Goal: Navigation & Orientation: Find specific page/section

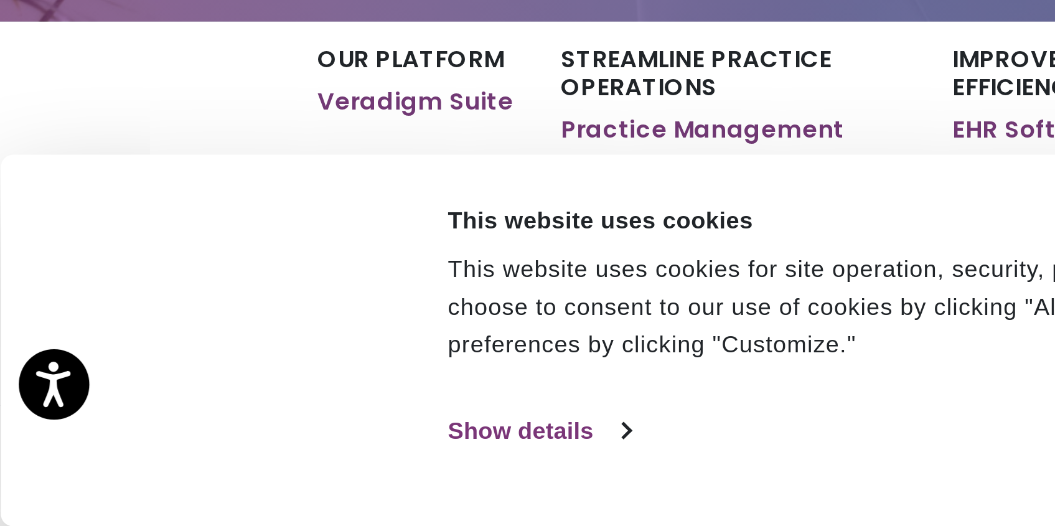
scroll to position [9, 0]
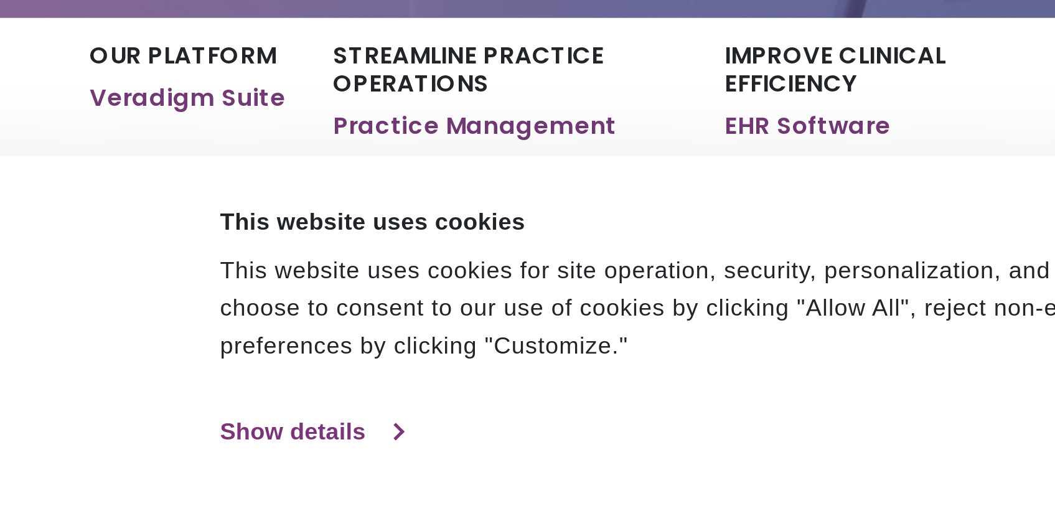
click at [226, 487] on link "Show details" at bounding box center [214, 488] width 72 height 19
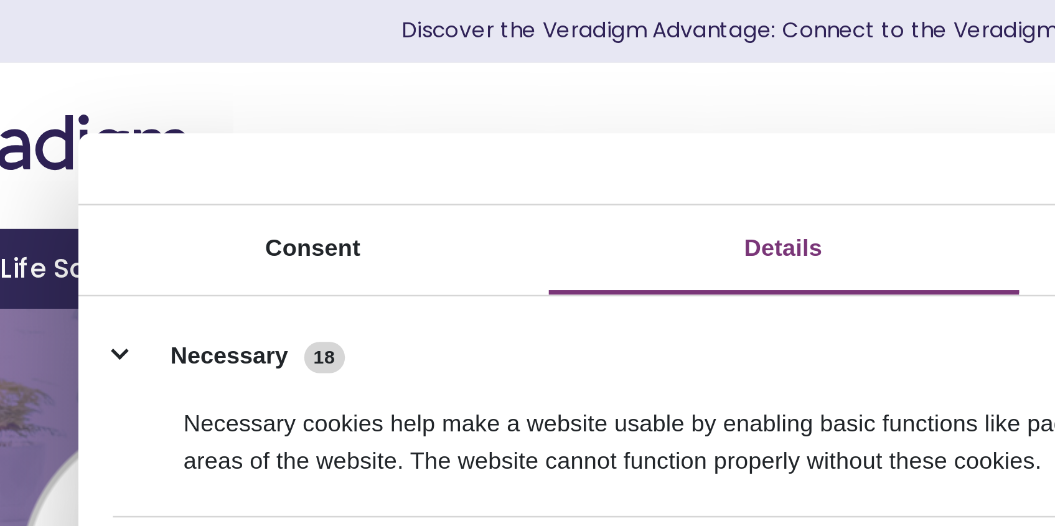
scroll to position [0, 0]
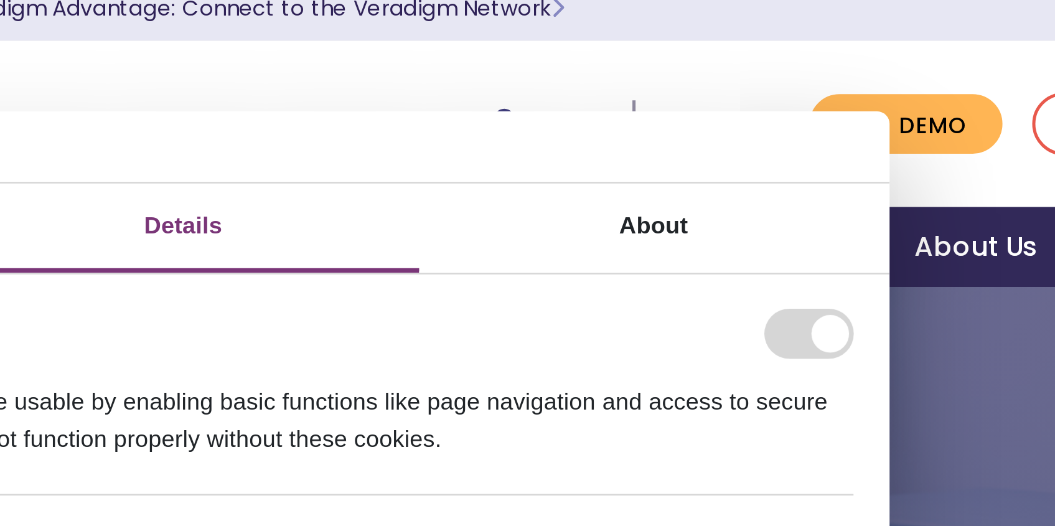
click at [782, 139] on form at bounding box center [775, 141] width 35 height 20
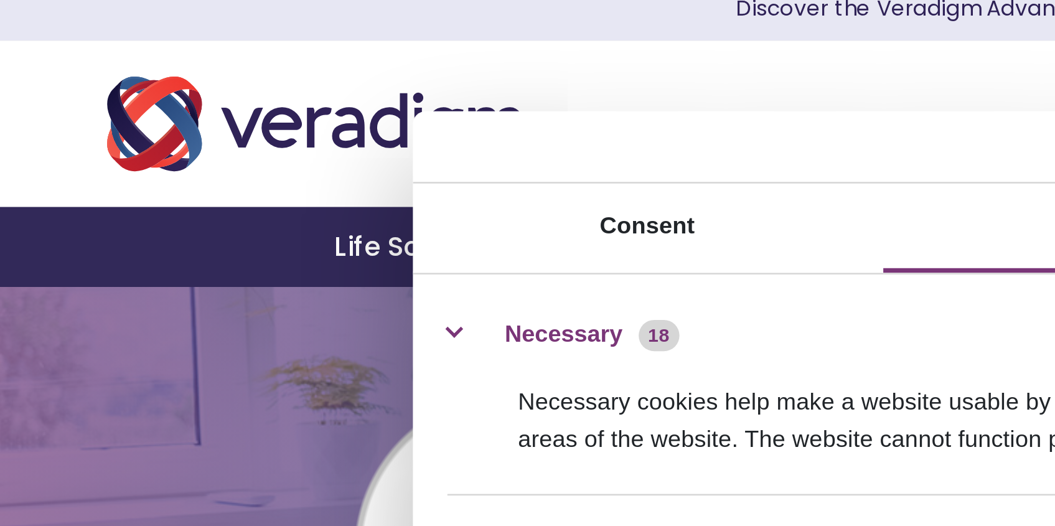
click at [265, 139] on button "Necessary 18" at bounding box center [311, 141] width 100 height 20
click at [264, 139] on button "Necessary 18" at bounding box center [311, 141] width 100 height 20
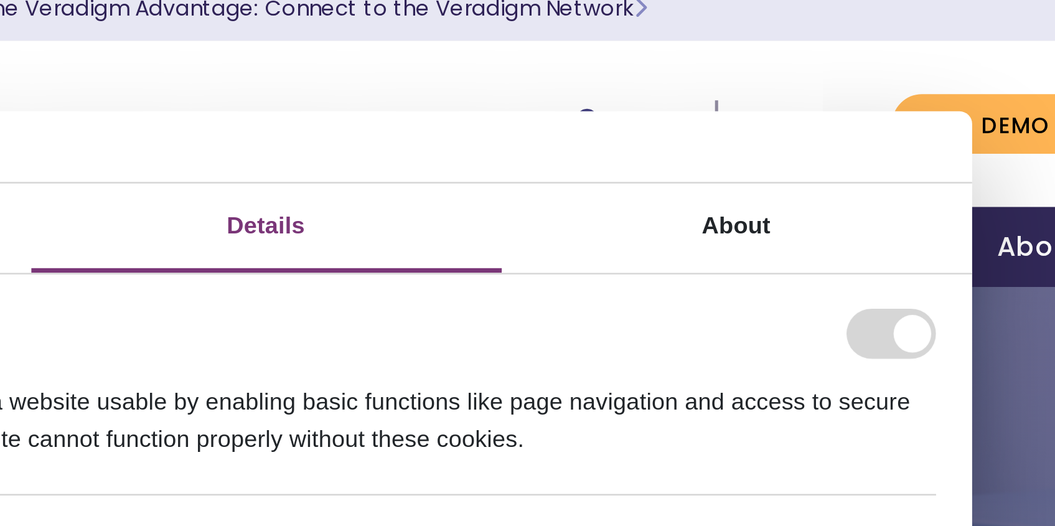
click at [782, 138] on form at bounding box center [775, 141] width 35 height 20
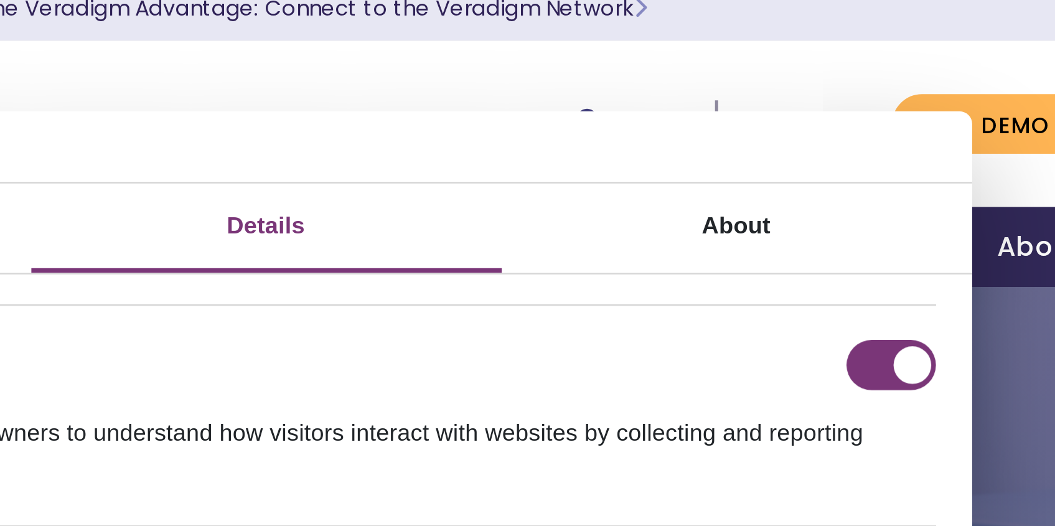
scroll to position [184, 0]
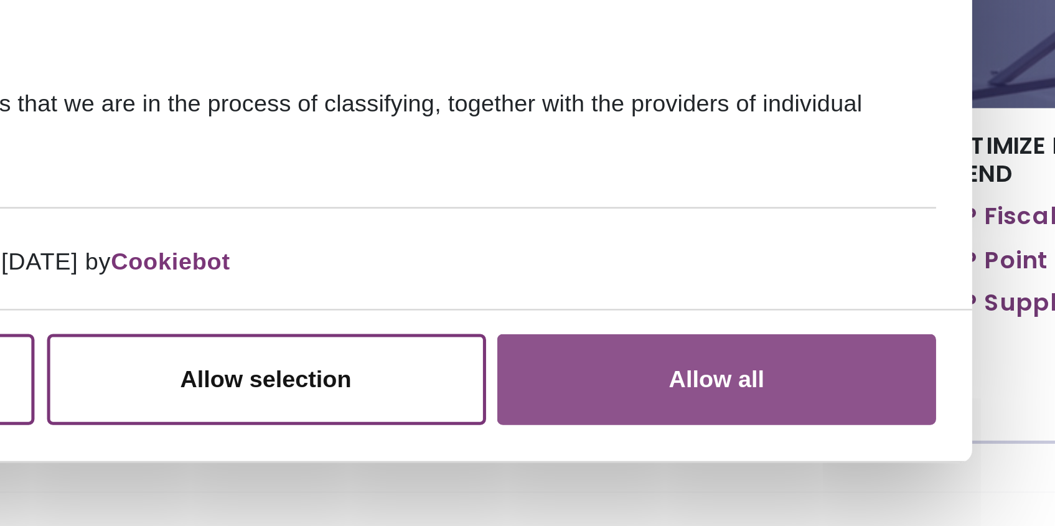
click at [726, 440] on button "Allow all" at bounding box center [706, 441] width 174 height 36
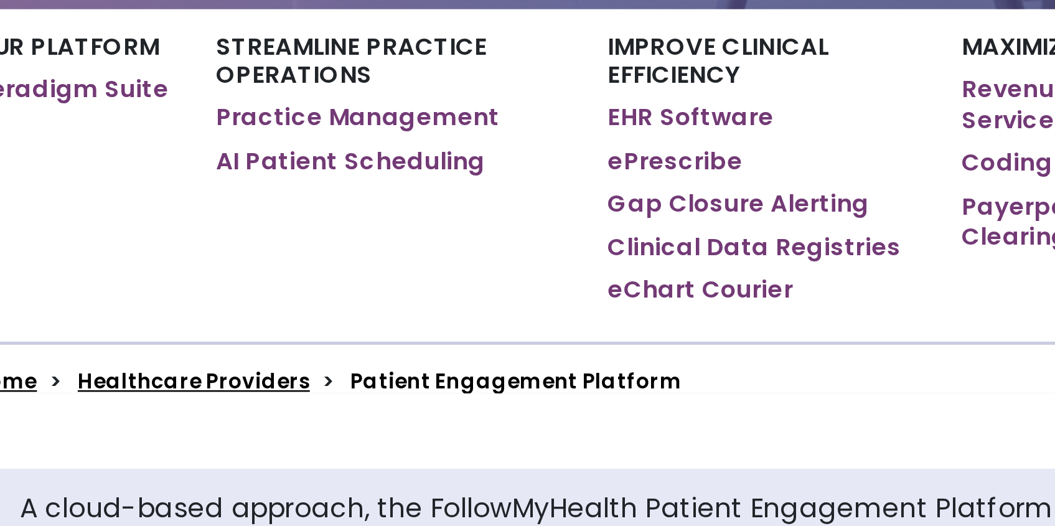
scroll to position [13, 0]
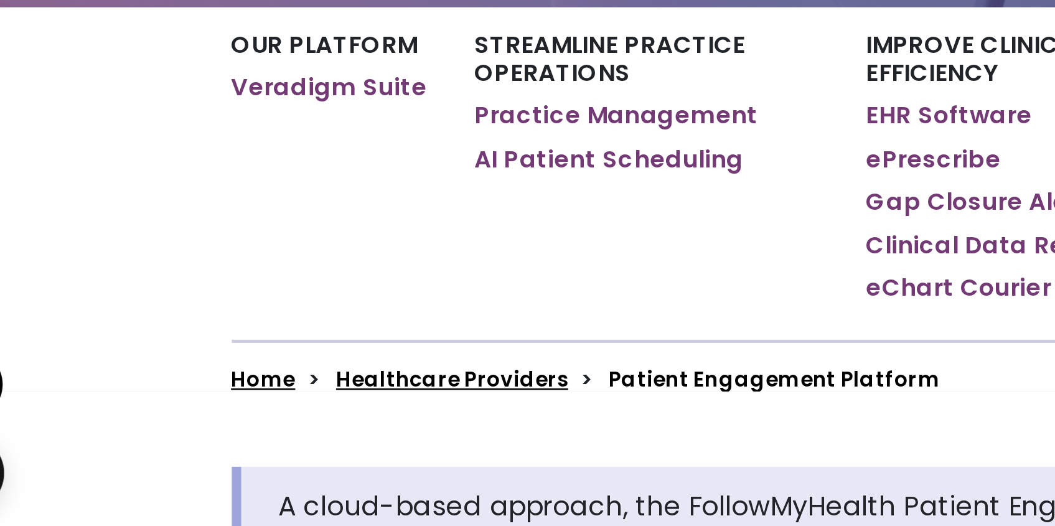
click at [240, 468] on link "Healthcare Providers" at bounding box center [214, 468] width 92 height 12
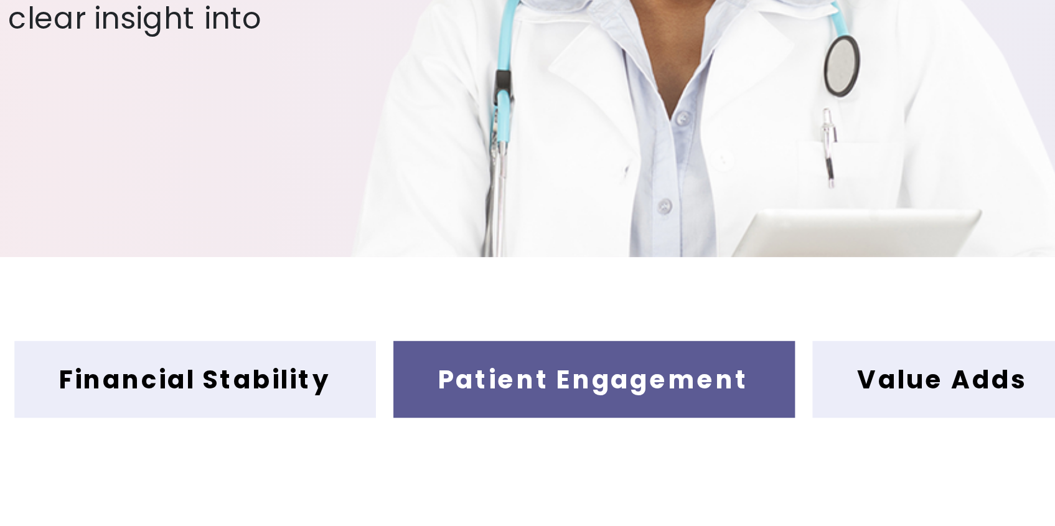
scroll to position [324, 0]
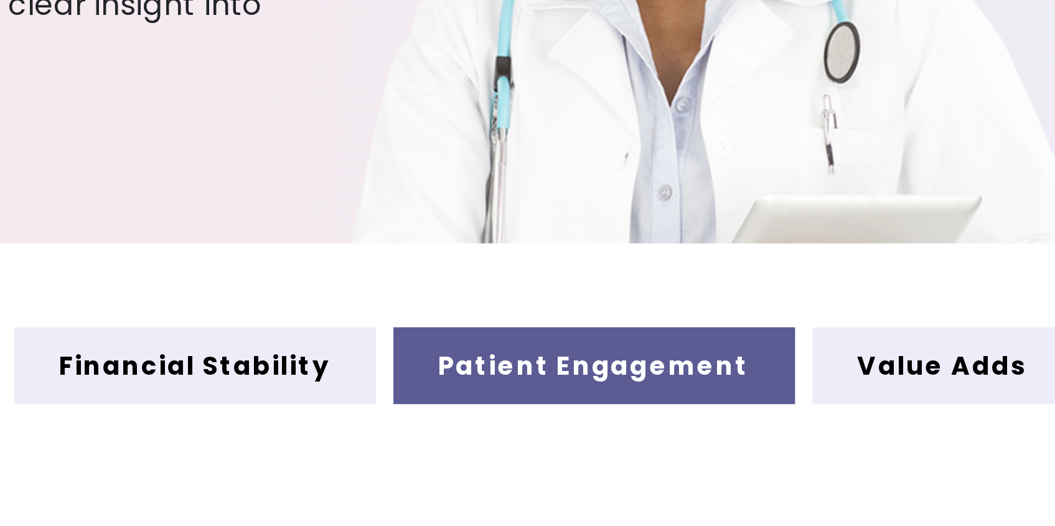
click at [668, 470] on link "Patient Engagement" at bounding box center [686, 468] width 143 height 27
click at [681, 471] on link "Patient Engagement" at bounding box center [686, 468] width 143 height 27
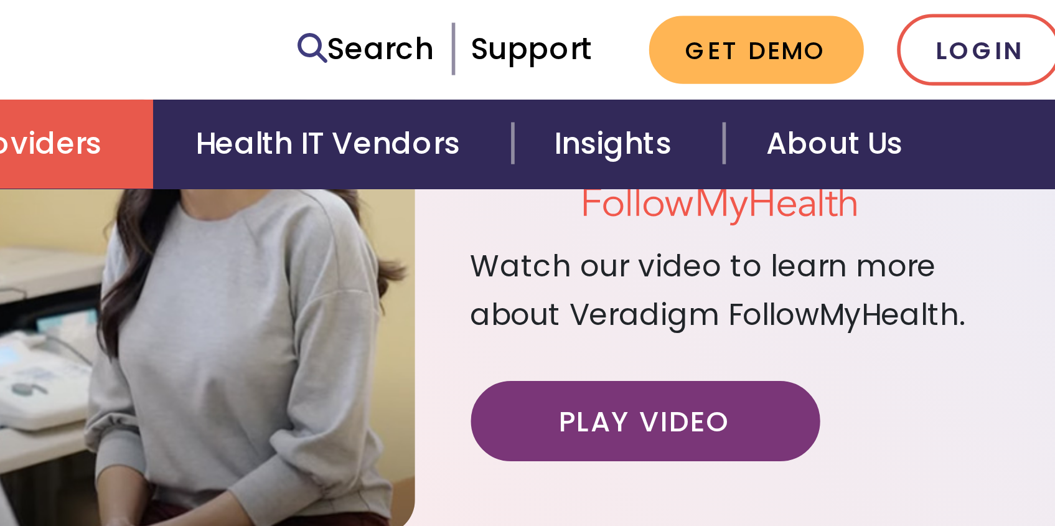
scroll to position [1209, 0]
